Goal: Task Accomplishment & Management: Manage account settings

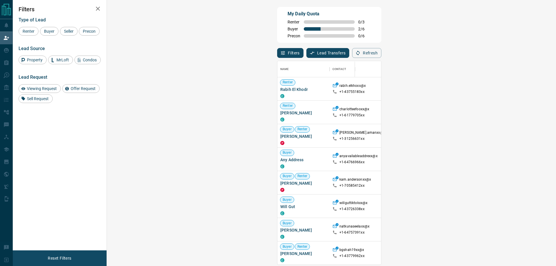
scroll to position [199, 432]
click at [49, 36] on div "Type of Lead Renter Buyer Seller Precon Lead Source Property MrLoft Condos Lead…" at bounding box center [60, 58] width 82 height 90
click at [49, 31] on span "Buyer" at bounding box center [49, 31] width 14 height 5
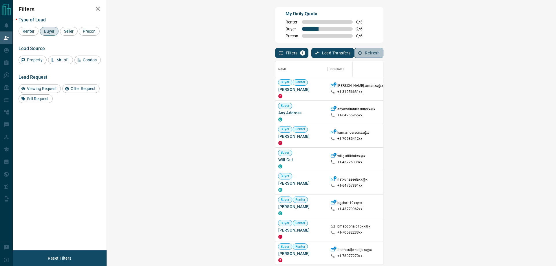
click at [383, 56] on button "Refresh" at bounding box center [368, 53] width 29 height 10
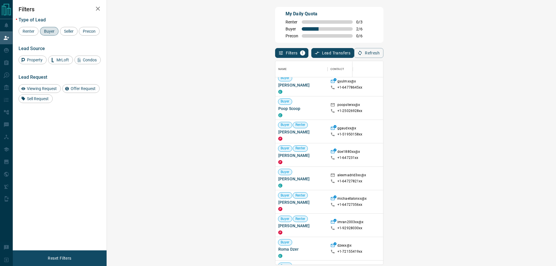
scroll to position [270, 0]
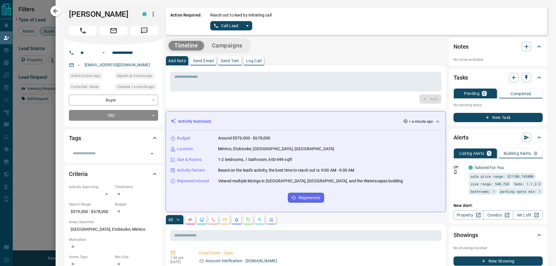
click at [247, 28] on icon "split button" at bounding box center [247, 25] width 7 height 7
click at [227, 47] on li "Log Manual Call" at bounding box center [230, 45] width 35 height 9
click at [219, 29] on button "Log Manual Call" at bounding box center [229, 25] width 38 height 9
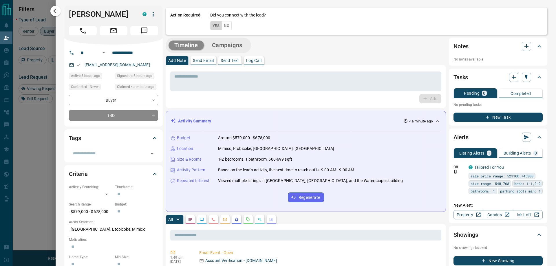
click at [212, 23] on button "Yes" at bounding box center [216, 25] width 12 height 9
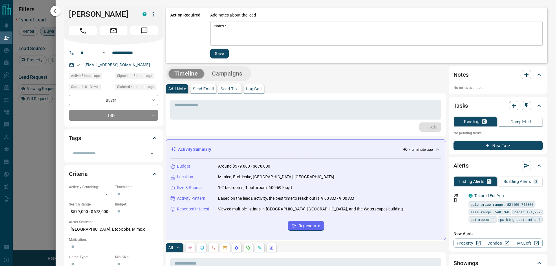
click at [236, 28] on textarea "Notes   *" at bounding box center [376, 34] width 324 height 20
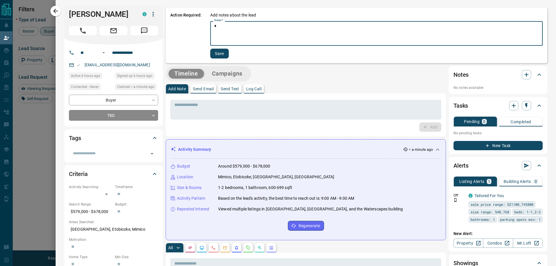
type textarea "*"
click at [218, 52] on button "Save" at bounding box center [219, 54] width 19 height 10
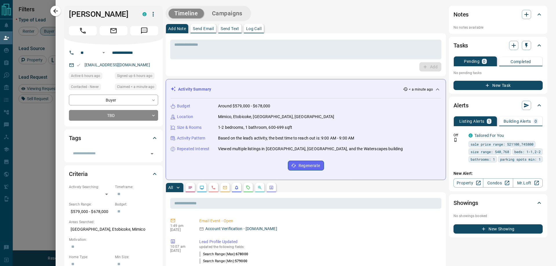
click at [230, 16] on button "Campaigns" at bounding box center [227, 14] width 42 height 10
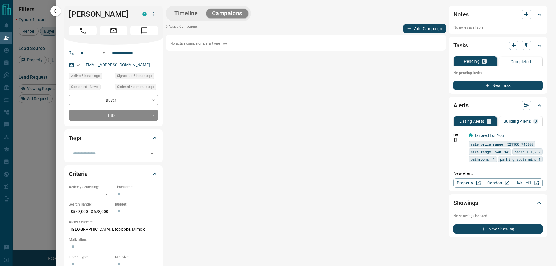
click at [408, 24] on button "Add Campaign" at bounding box center [424, 28] width 43 height 9
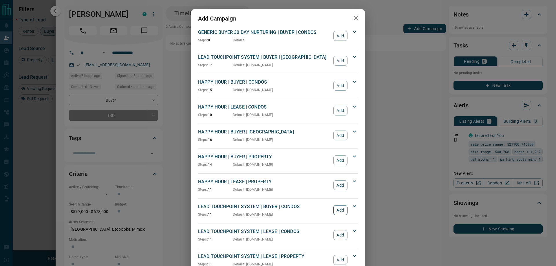
click at [339, 210] on button "Add" at bounding box center [340, 210] width 14 height 10
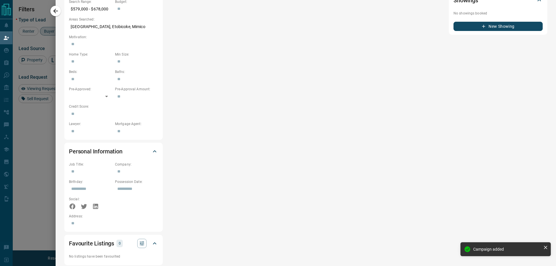
scroll to position [0, 0]
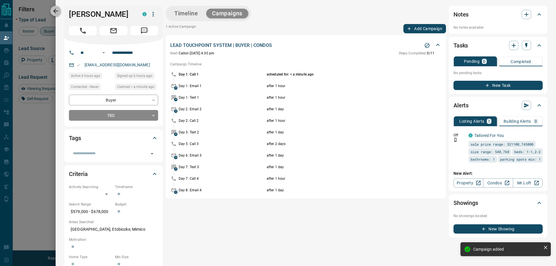
click at [54, 10] on icon "button" at bounding box center [55, 11] width 7 height 7
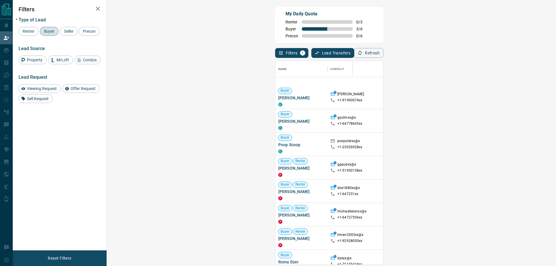
scroll to position [338, 0]
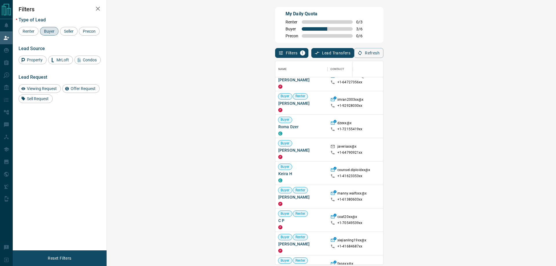
click at [383, 24] on div "My Daily Quota Renter 0 / 3 Buyer 3 / 6 Precon 0 / 6" at bounding box center [329, 25] width 108 height 36
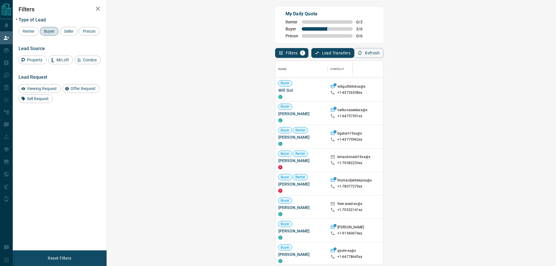
scroll to position [0, 0]
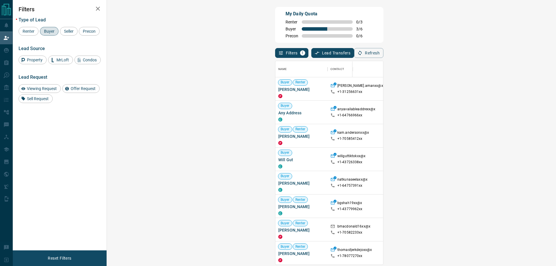
click at [320, 30] on div "My Daily Quota Renter 0 / 3 Buyer 3 / 6 Precon 0 / 6" at bounding box center [329, 25] width 108 height 36
